Goal: Task Accomplishment & Management: Manage account settings

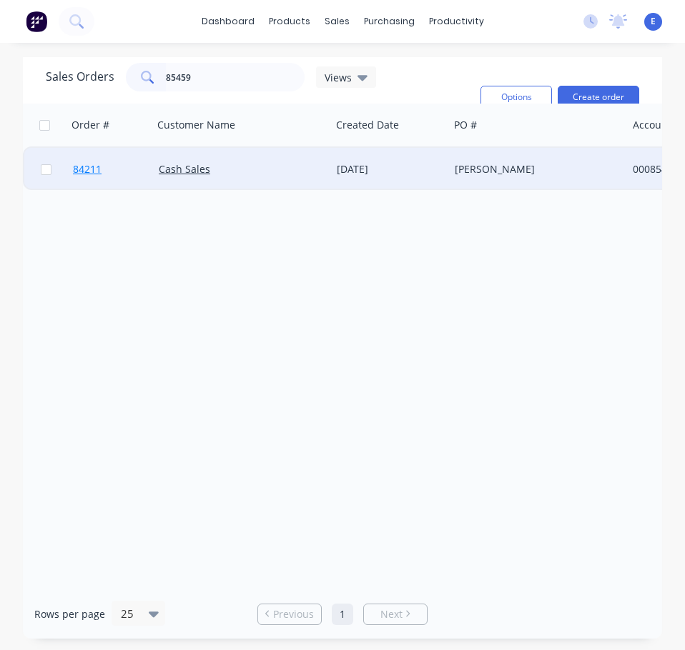
type input "85459"
click at [118, 170] on link "84211" at bounding box center [116, 169] width 86 height 43
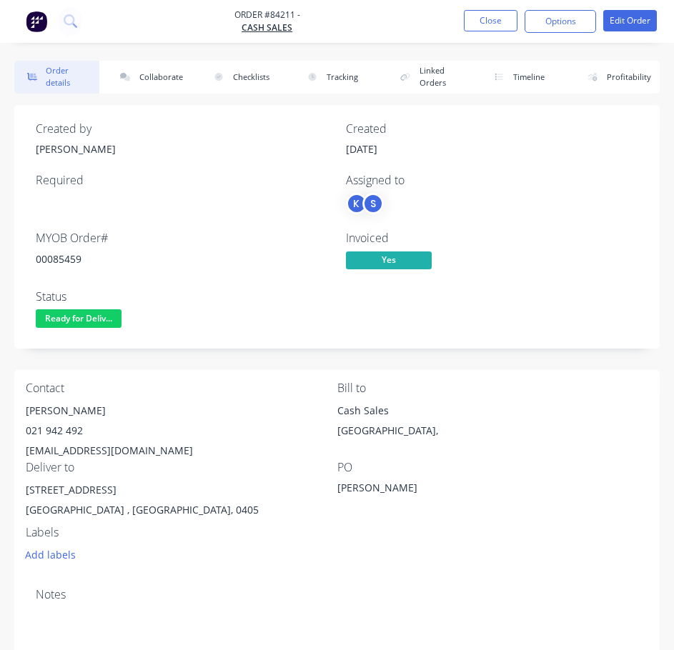
click at [54, 258] on div "00085459" at bounding box center [182, 259] width 293 height 15
copy div "00085459"
click at [49, 413] on div "[PERSON_NAME]" at bounding box center [182, 411] width 312 height 20
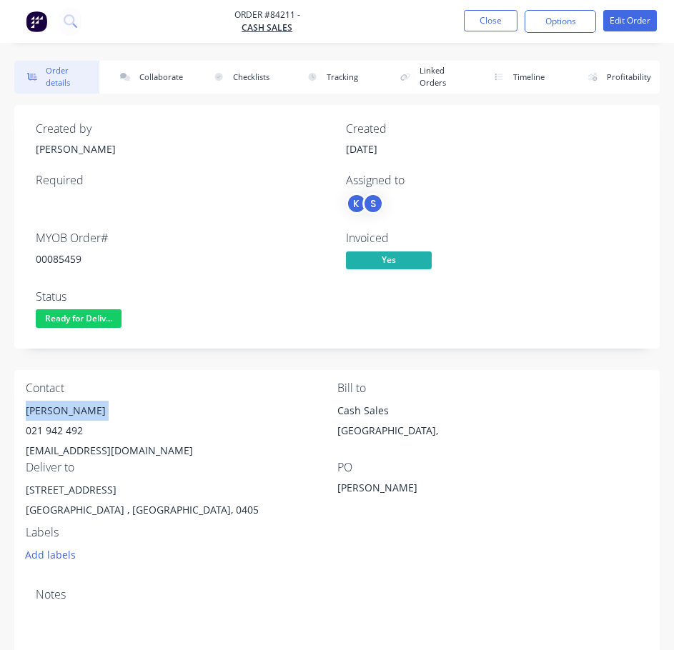
click at [49, 413] on div "[PERSON_NAME]" at bounding box center [182, 411] width 312 height 20
copy div "[PERSON_NAME]"
click at [52, 430] on div "021 942 492" at bounding box center [182, 431] width 312 height 20
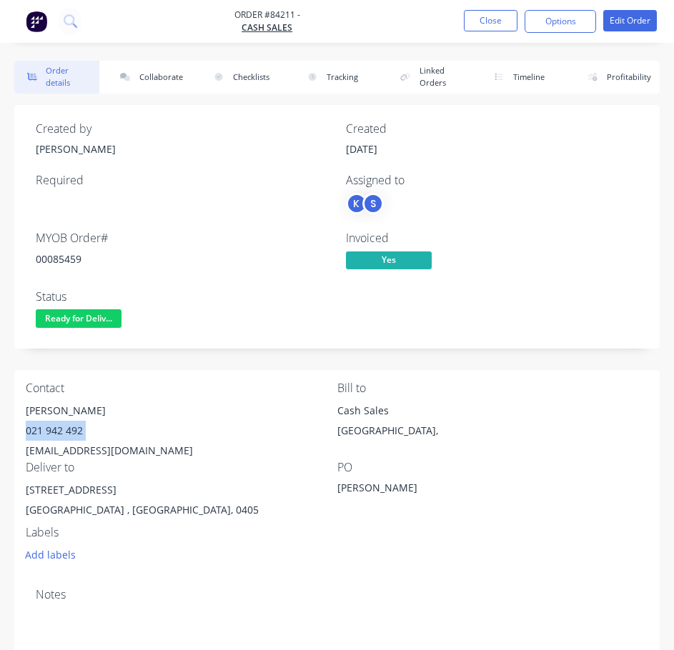
copy div "021 942 492"
click at [72, 452] on div "[EMAIL_ADDRESS][DOMAIN_NAME]" at bounding box center [182, 451] width 312 height 20
click at [70, 451] on div "[EMAIL_ADDRESS][DOMAIN_NAME]" at bounding box center [182, 451] width 312 height 20
click at [69, 450] on div "[EMAIL_ADDRESS][DOMAIN_NAME]" at bounding box center [182, 451] width 312 height 20
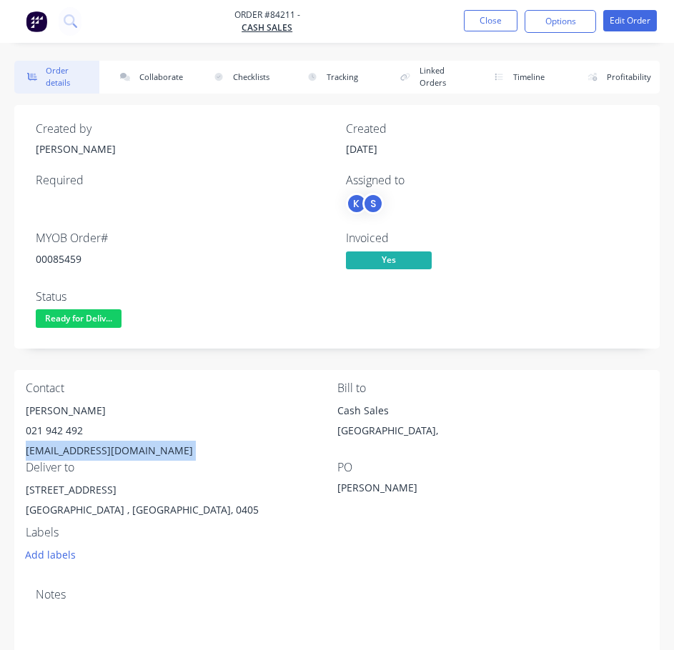
click at [69, 450] on div "[EMAIL_ADDRESS][DOMAIN_NAME]" at bounding box center [182, 451] width 312 height 20
copy div "[EMAIL_ADDRESS][DOMAIN_NAME]"
drag, startPoint x: 93, startPoint y: 490, endPoint x: 24, endPoint y: 485, distance: 69.6
click at [24, 485] on div "Contact [PERSON_NAME] [PHONE_NUMBER] [EMAIL_ADDRESS][DOMAIN_NAME] Bill to Cash …" at bounding box center [336, 473] width 645 height 207
copy div "[STREET_ADDRESS]"
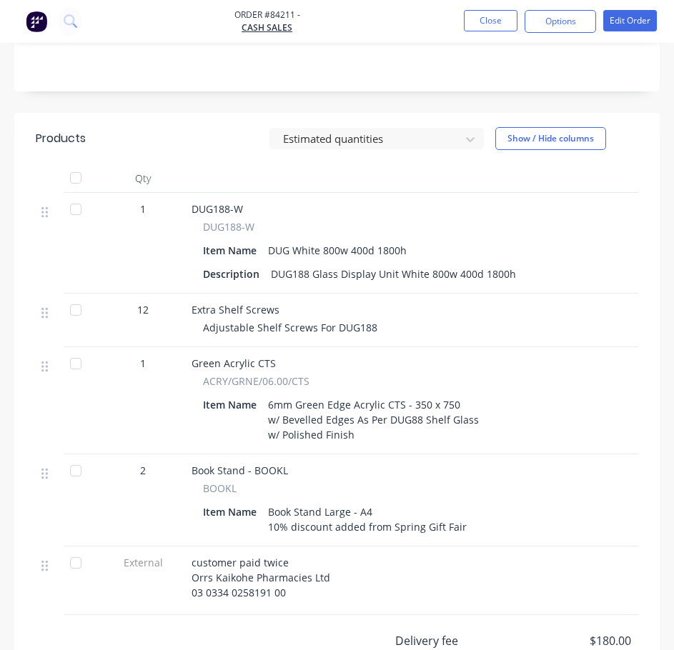
scroll to position [357, 0]
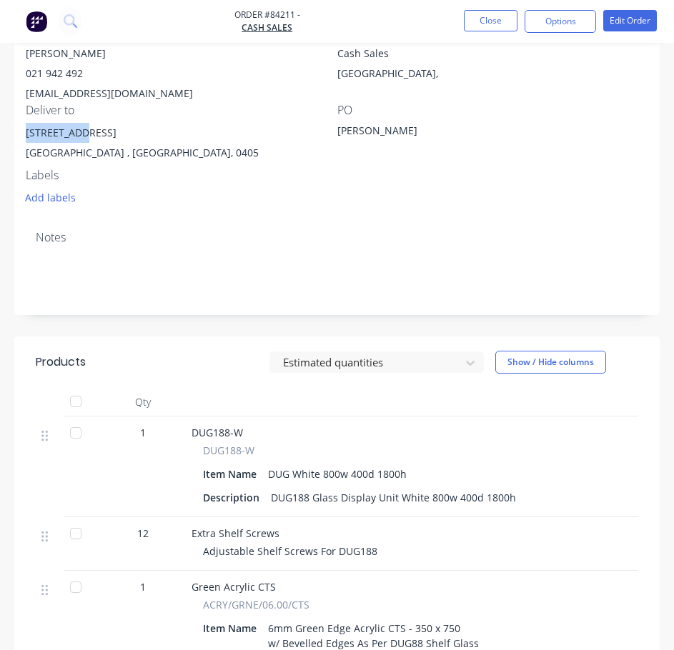
click at [59, 134] on div "[STREET_ADDRESS]" at bounding box center [182, 133] width 312 height 20
click at [74, 88] on div "[EMAIL_ADDRESS][DOMAIN_NAME]" at bounding box center [182, 94] width 312 height 20
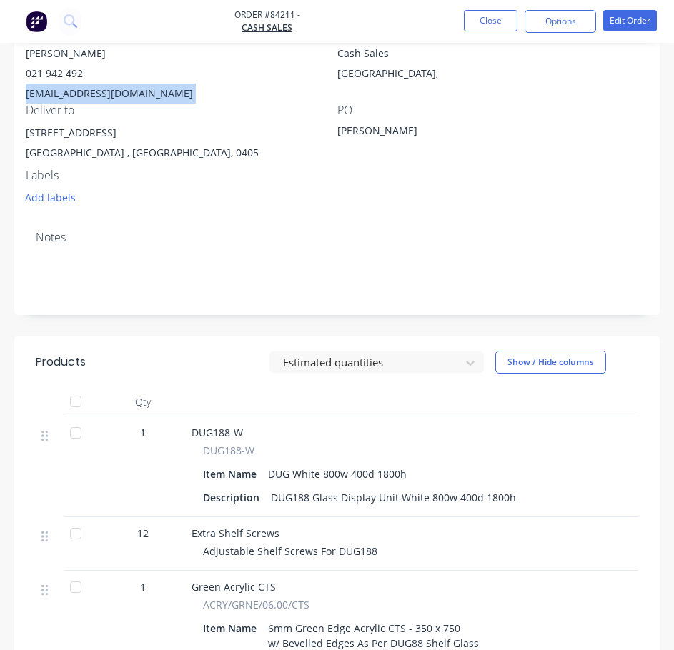
click at [74, 88] on div "[EMAIL_ADDRESS][DOMAIN_NAME]" at bounding box center [182, 94] width 312 height 20
copy div "[EMAIL_ADDRESS][DOMAIN_NAME]"
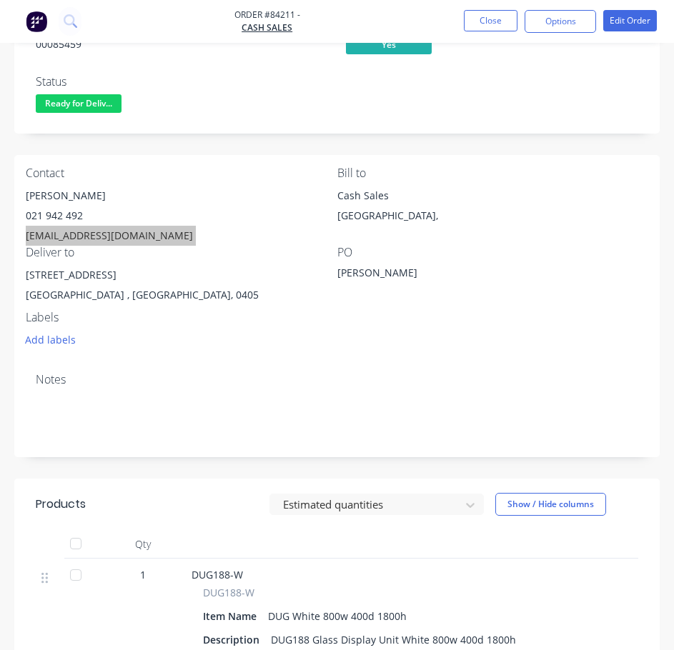
scroll to position [214, 0]
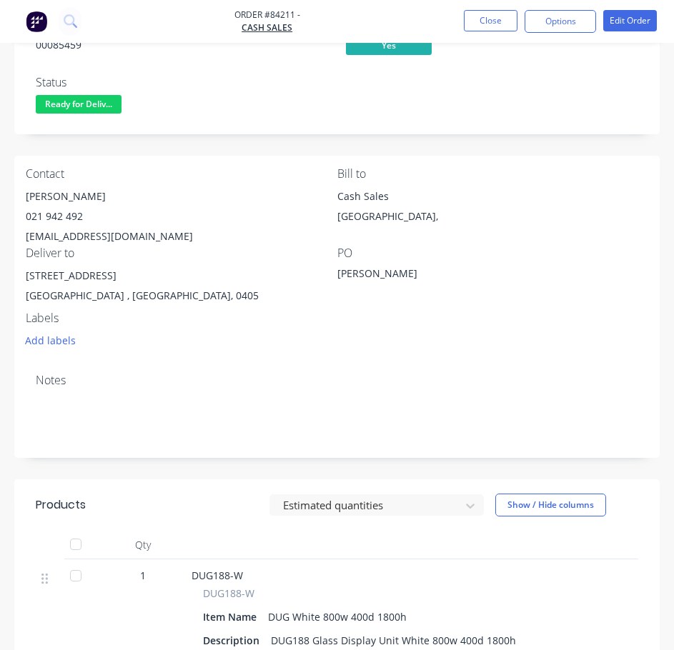
click at [83, 219] on div "021 942 492" at bounding box center [182, 217] width 312 height 20
copy div "021 942 492"
click at [94, 237] on div "[EMAIL_ADDRESS][DOMAIN_NAME]" at bounding box center [182, 237] width 312 height 20
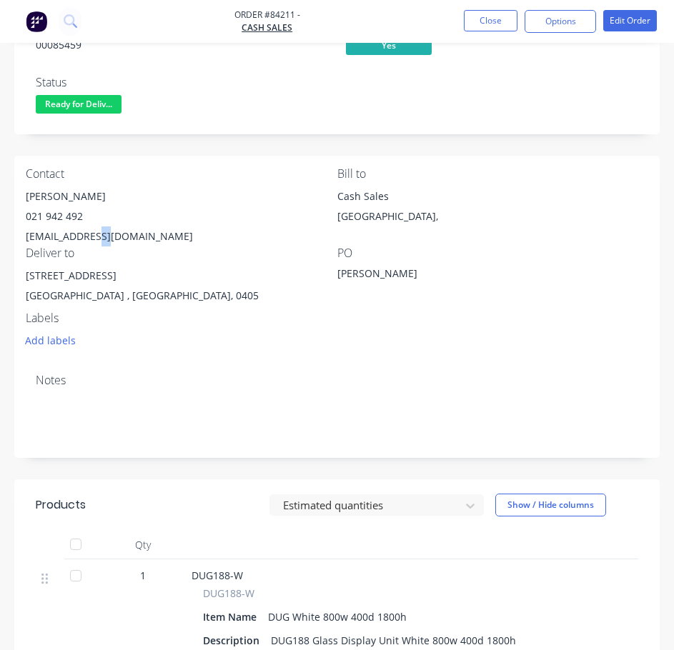
click at [94, 237] on div "[EMAIL_ADDRESS][DOMAIN_NAME]" at bounding box center [182, 237] width 312 height 20
click at [39, 194] on div "[PERSON_NAME]" at bounding box center [182, 197] width 312 height 20
click at [39, 197] on div "[PERSON_NAME]" at bounding box center [182, 197] width 312 height 20
copy div "[PERSON_NAME]"
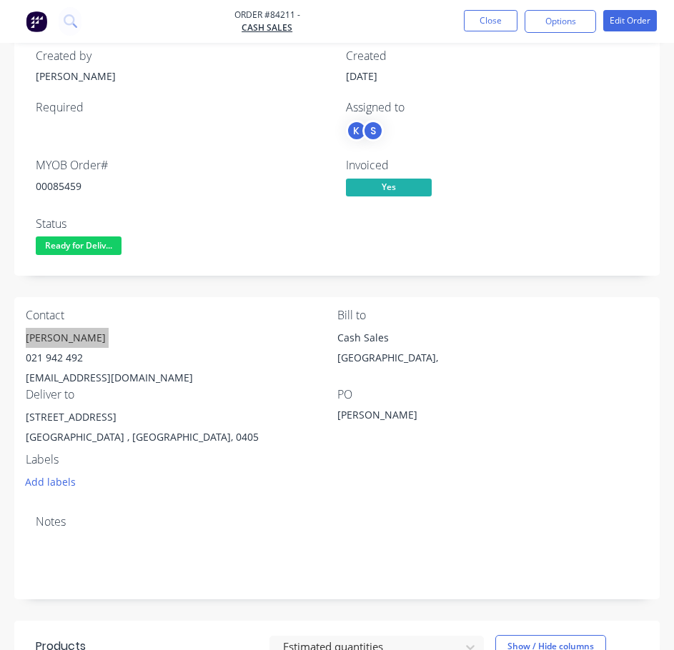
scroll to position [71, 0]
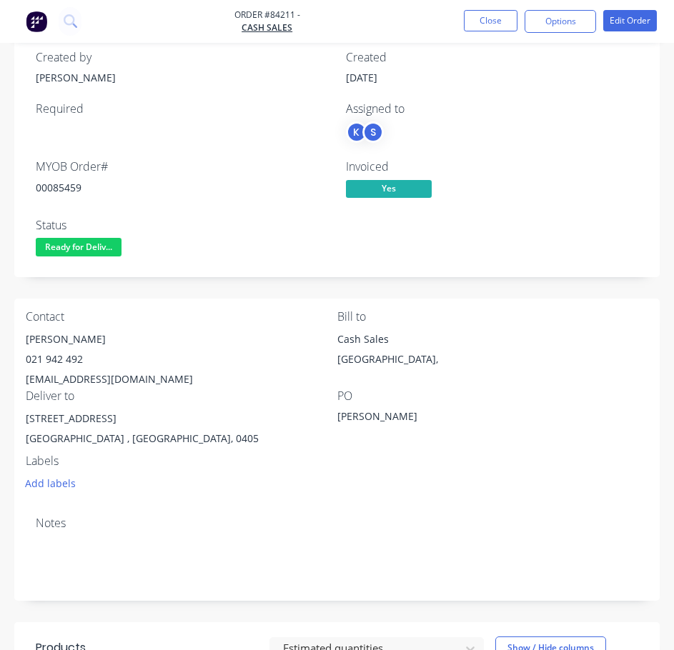
drag, startPoint x: 59, startPoint y: 195, endPoint x: 59, endPoint y: 186, distance: 9.3
click at [59, 189] on div "MYOB Order # 00085459" at bounding box center [182, 180] width 293 height 41
click at [59, 185] on div "00085459" at bounding box center [182, 187] width 293 height 15
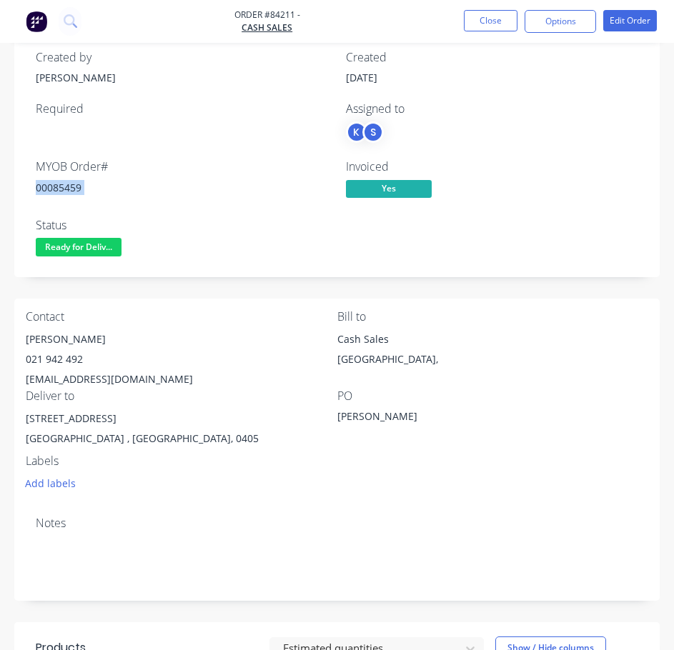
copy div "00085459"
click at [284, 426] on div "[STREET_ADDRESS]" at bounding box center [182, 419] width 312 height 20
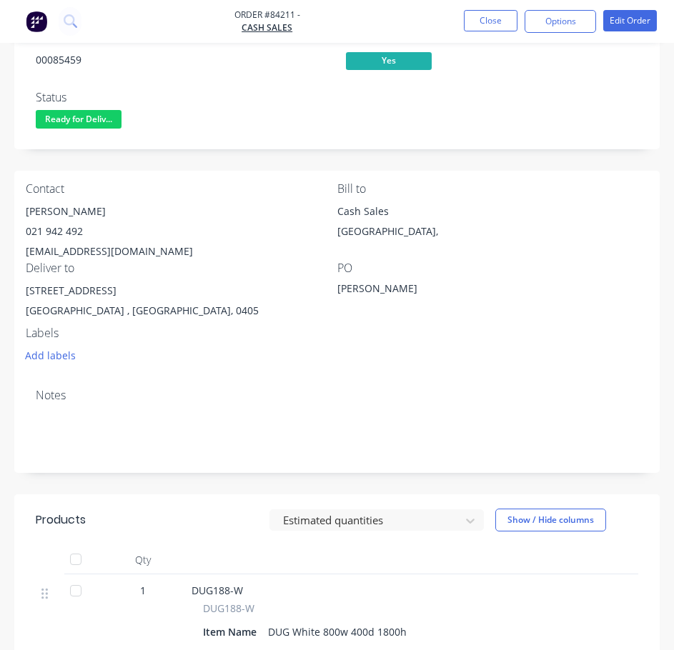
scroll to position [0, 0]
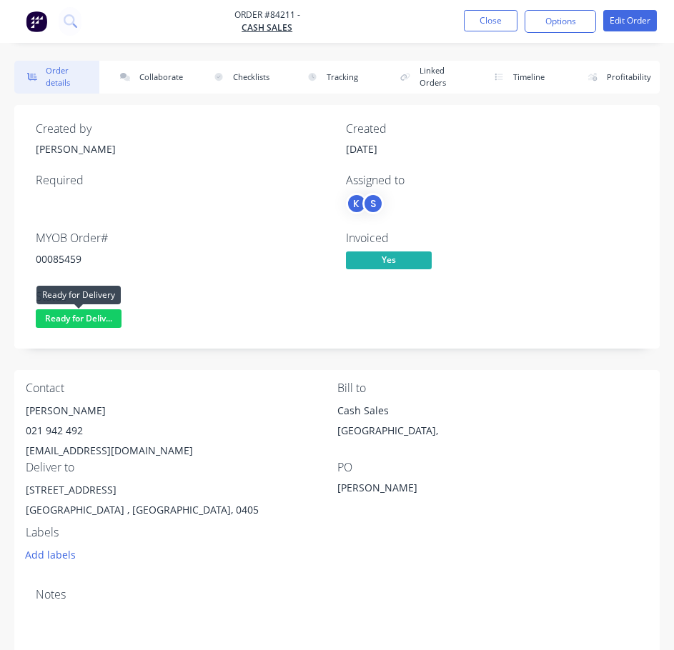
click at [68, 313] on span "Ready for Deliv..." at bounding box center [79, 318] width 86 height 18
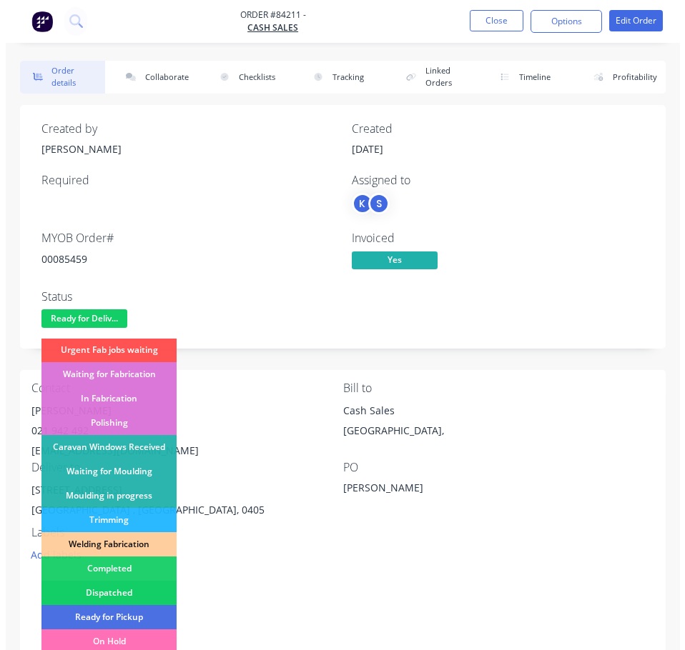
scroll to position [282, 0]
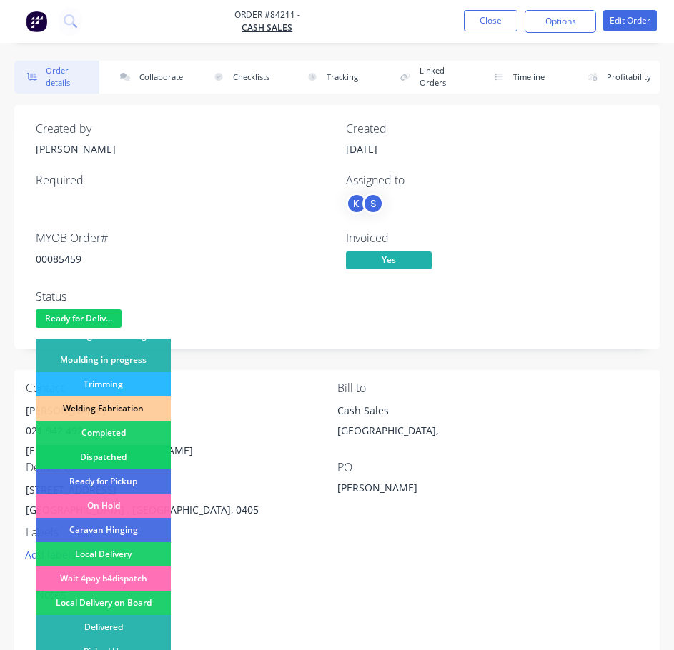
click at [128, 455] on div "Dispatched" at bounding box center [103, 457] width 135 height 24
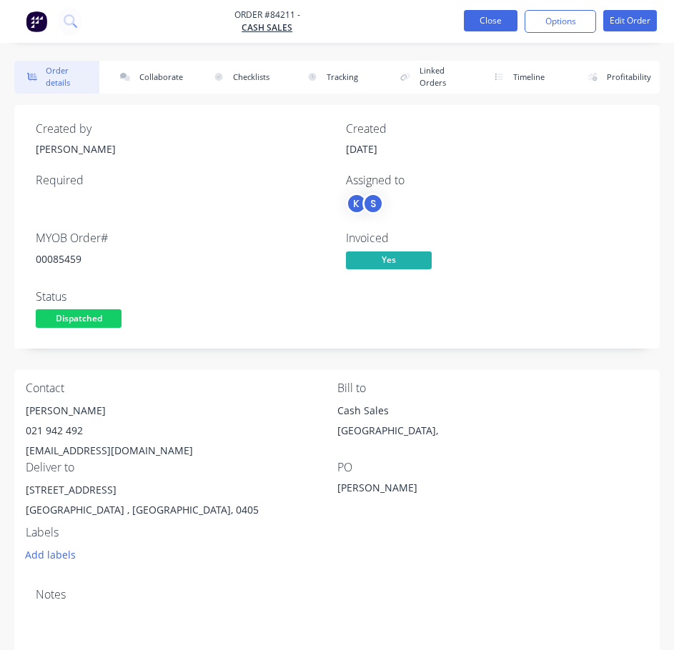
click at [482, 16] on button "Close" at bounding box center [491, 20] width 54 height 21
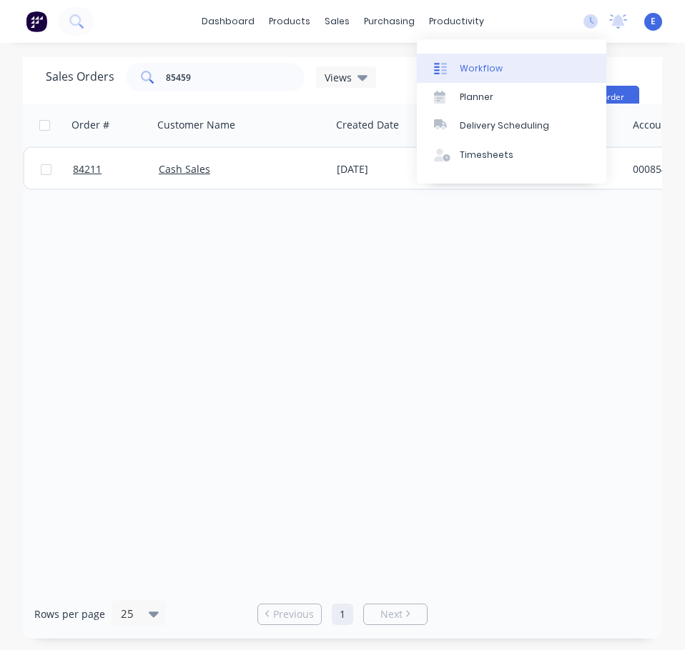
click at [456, 68] on link "Workflow" at bounding box center [511, 68] width 189 height 29
